Goal: Navigation & Orientation: Go to known website

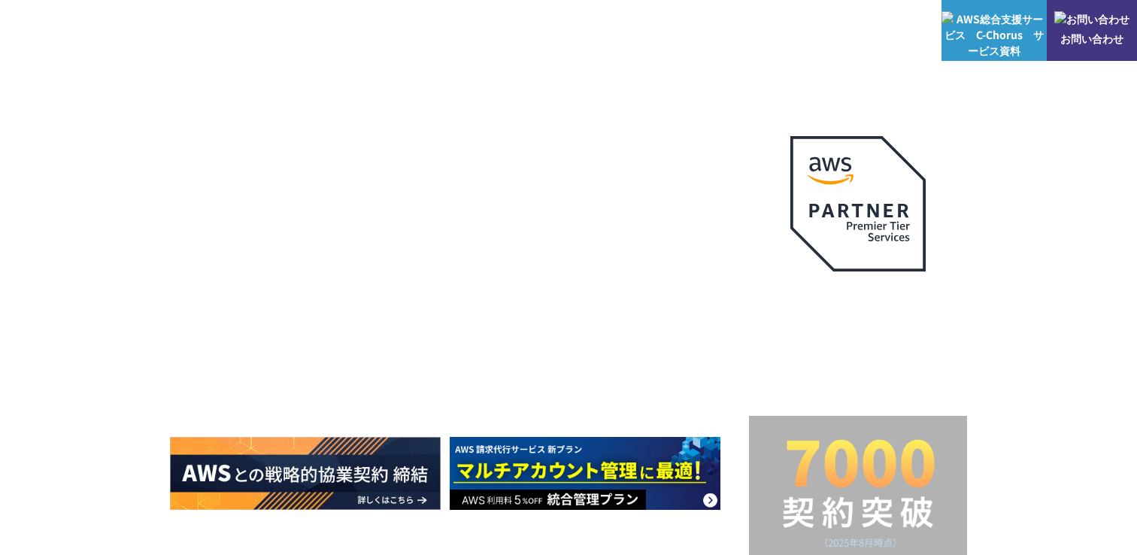
click at [224, 38] on span "NHN テコラス AWS総合支援サービス" at bounding box center [227, 30] width 109 height 32
click at [117, 32] on img at bounding box center [87, 30] width 128 height 36
